Goal: Task Accomplishment & Management: Manage account settings

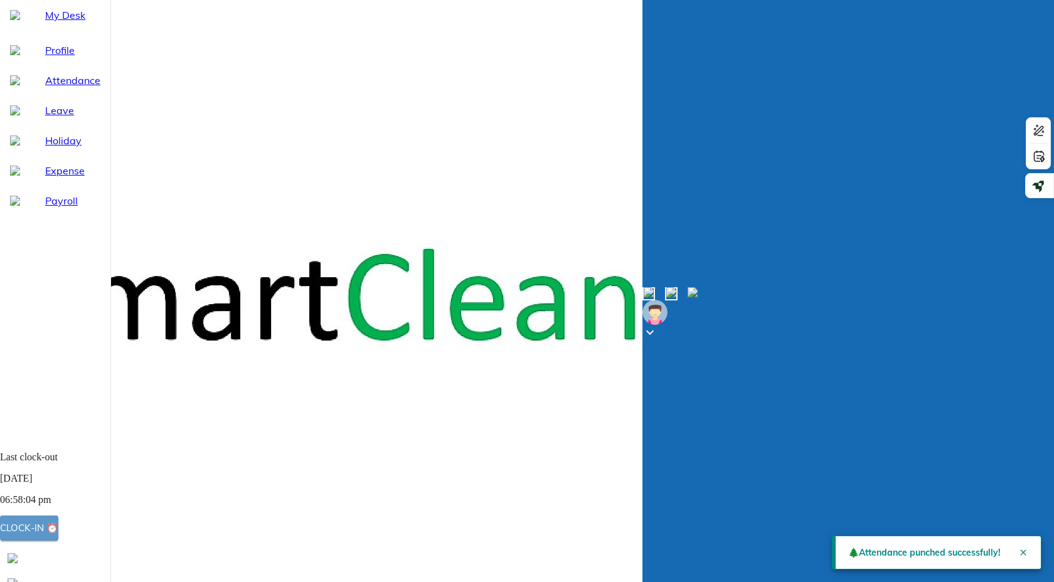
click at [58, 534] on div "Clock-in ⏰" at bounding box center [29, 528] width 58 height 16
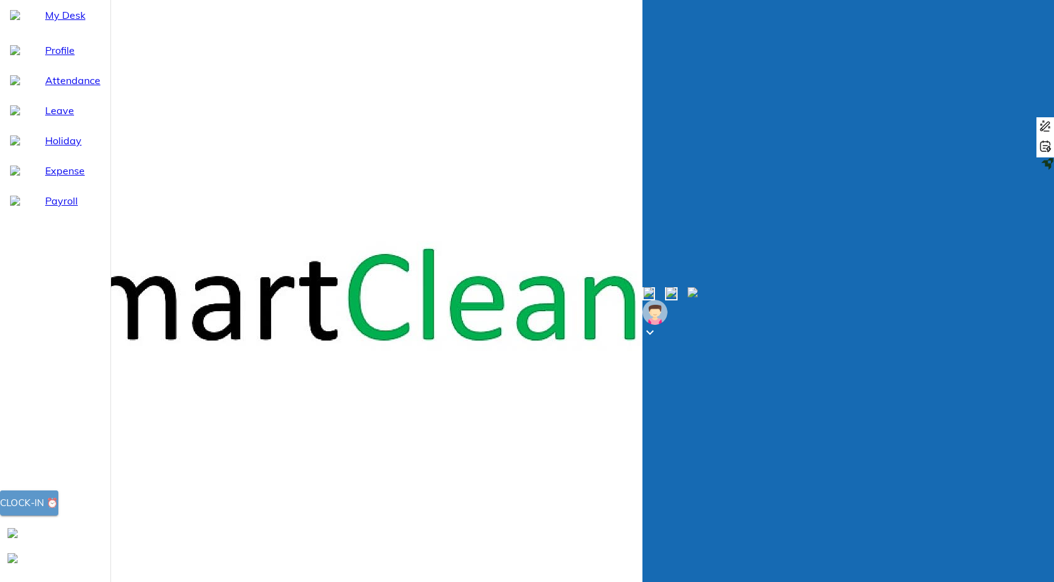
click at [58, 511] on div "Clock-in ⏰" at bounding box center [29, 503] width 58 height 16
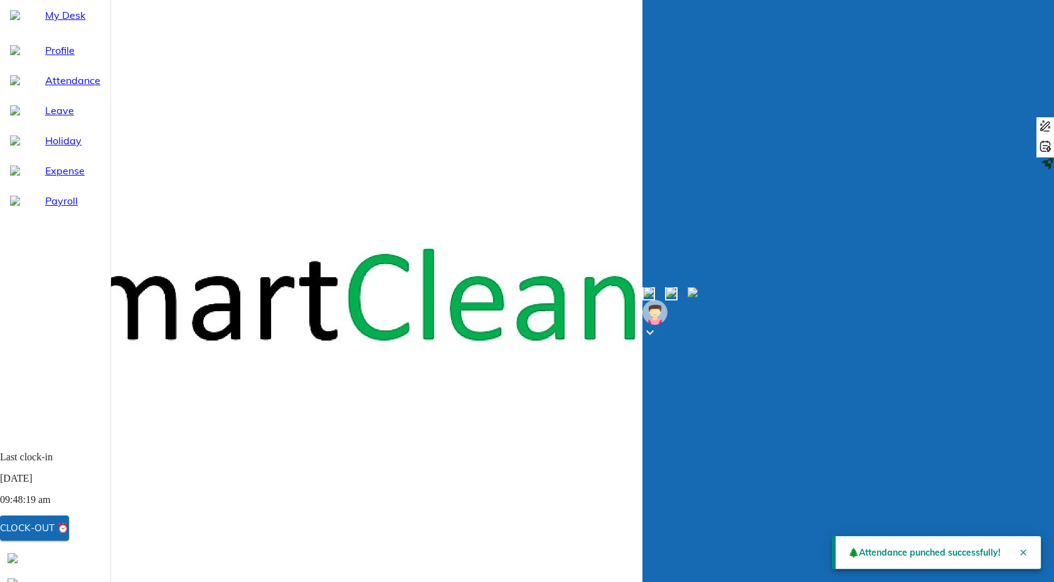
click at [39, 65] on div "Profile" at bounding box center [55, 50] width 110 height 30
click at [47, 23] on span "My Desk" at bounding box center [72, 15] width 55 height 15
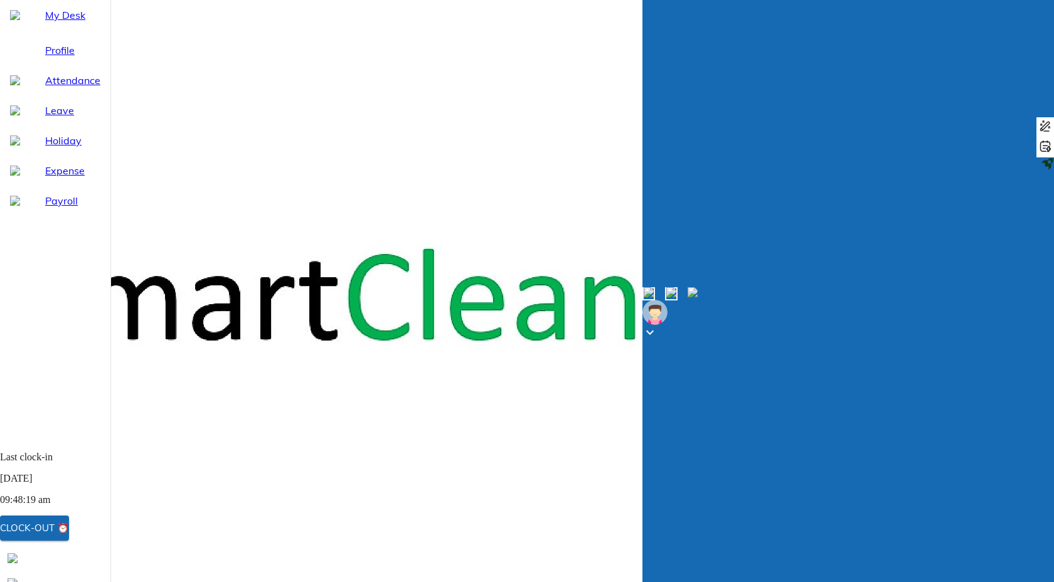
scroll to position [18, 0]
click at [49, 118] on span "Leave" at bounding box center [72, 110] width 55 height 15
select select "9"
click at [36, 30] on div "My Desk" at bounding box center [55, 15] width 110 height 30
click at [45, 118] on span "Leave" at bounding box center [72, 110] width 55 height 15
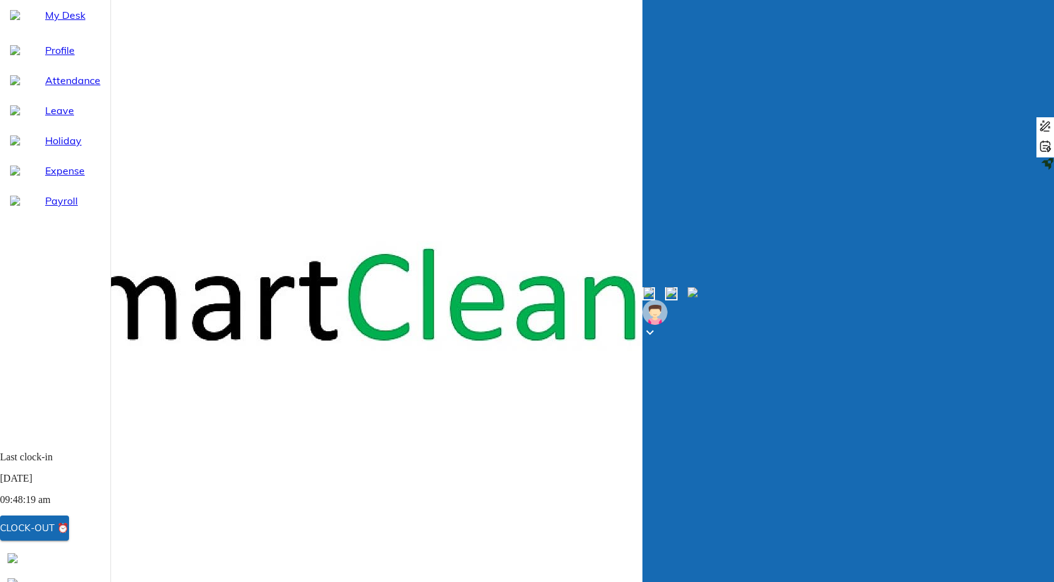
select select "9"
click at [49, 30] on div "My Desk" at bounding box center [55, 15] width 110 height 30
